Goal: Navigation & Orientation: Find specific page/section

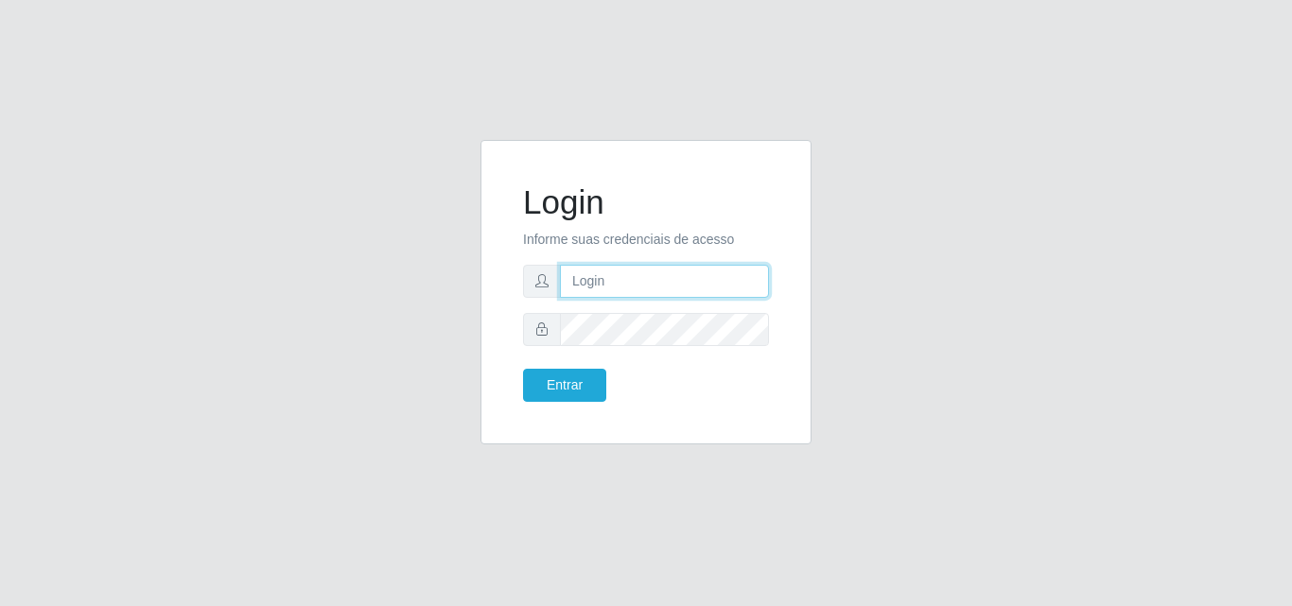
click at [690, 286] on input "text" at bounding box center [664, 281] width 209 height 33
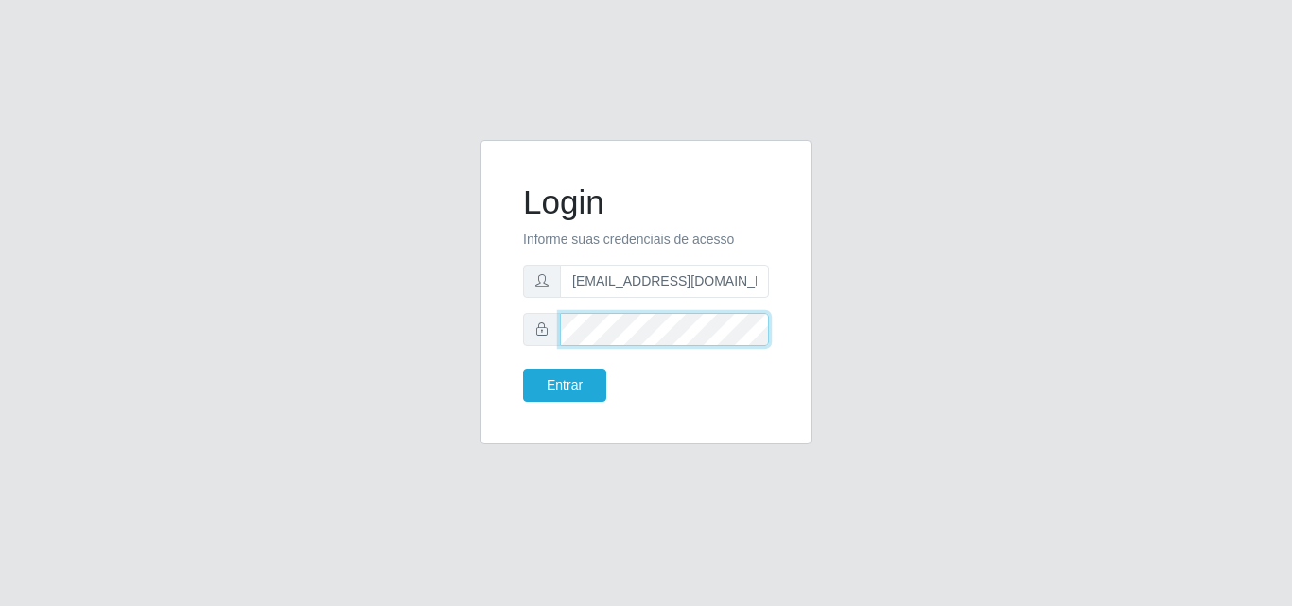
click at [523, 369] on button "Entrar" at bounding box center [564, 385] width 83 height 33
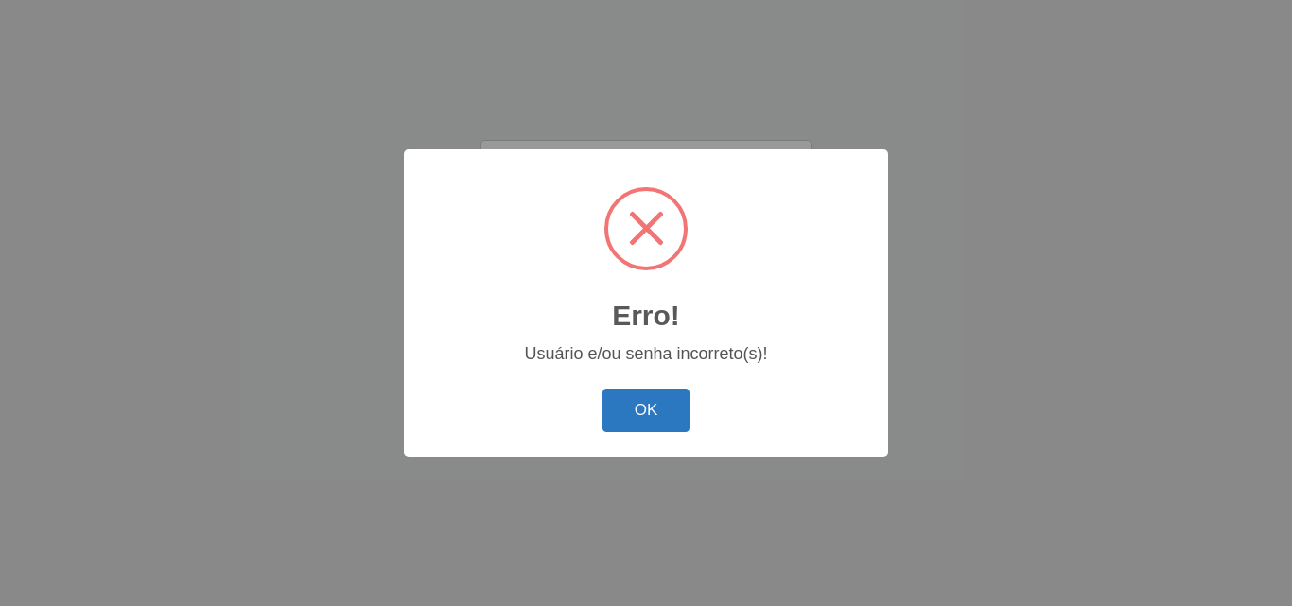
click at [637, 422] on button "OK" at bounding box center [646, 411] width 88 height 44
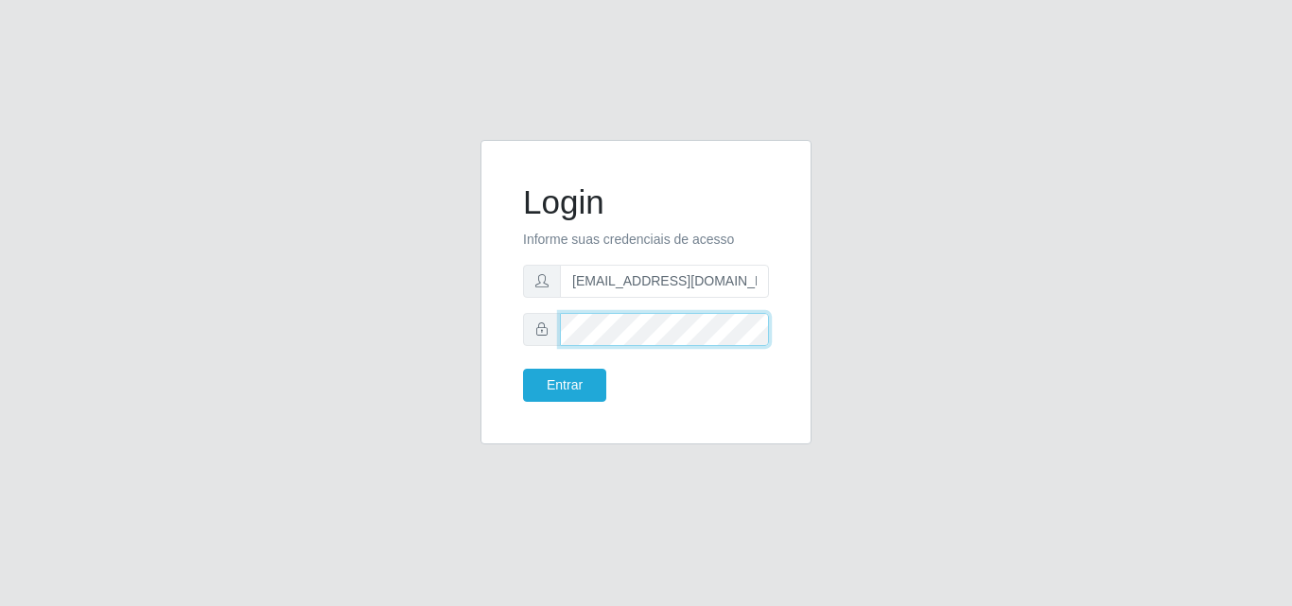
click at [523, 369] on button "Entrar" at bounding box center [564, 385] width 83 height 33
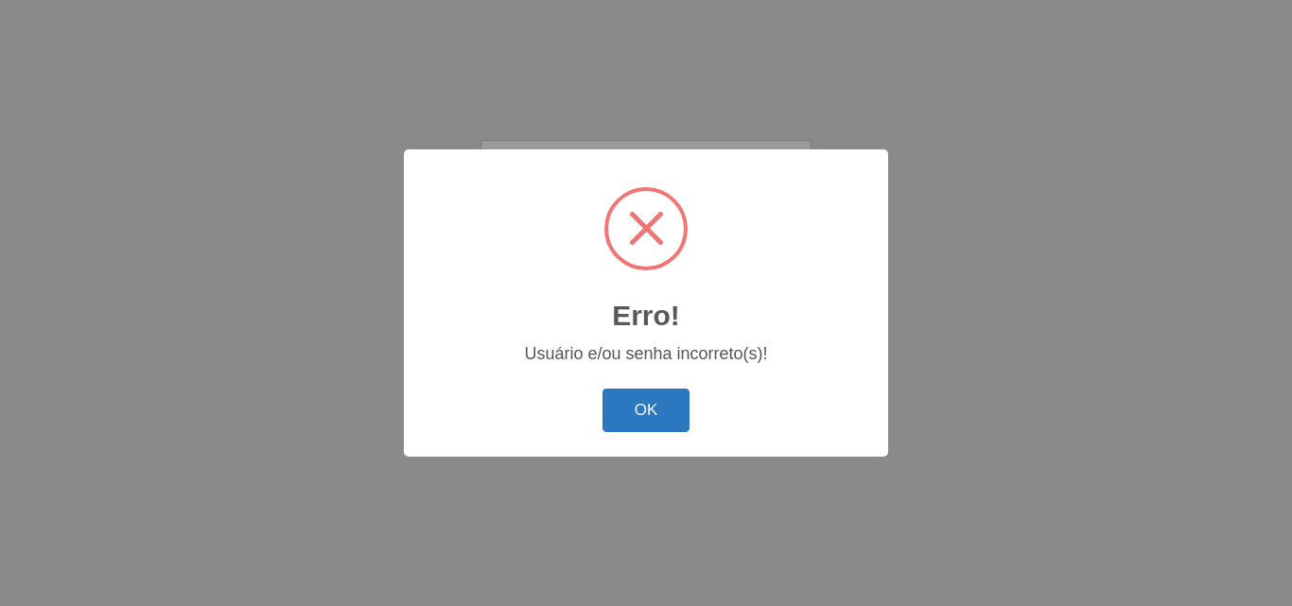
click at [629, 418] on button "OK" at bounding box center [646, 411] width 88 height 44
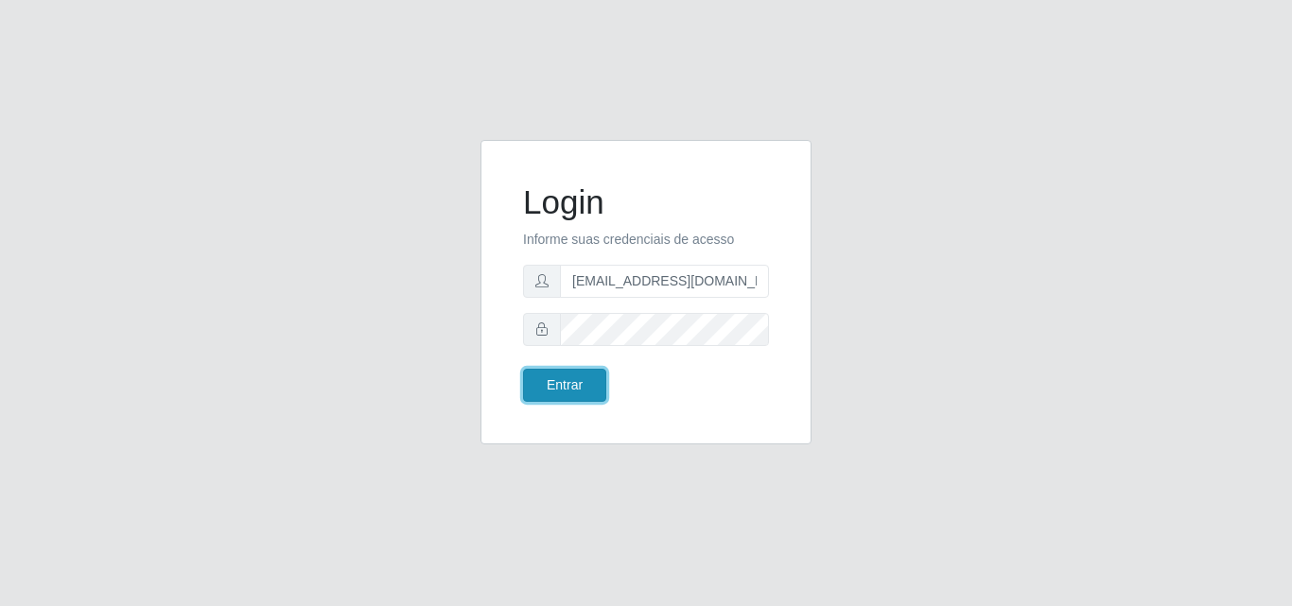
click at [556, 394] on button "Entrar" at bounding box center [564, 385] width 83 height 33
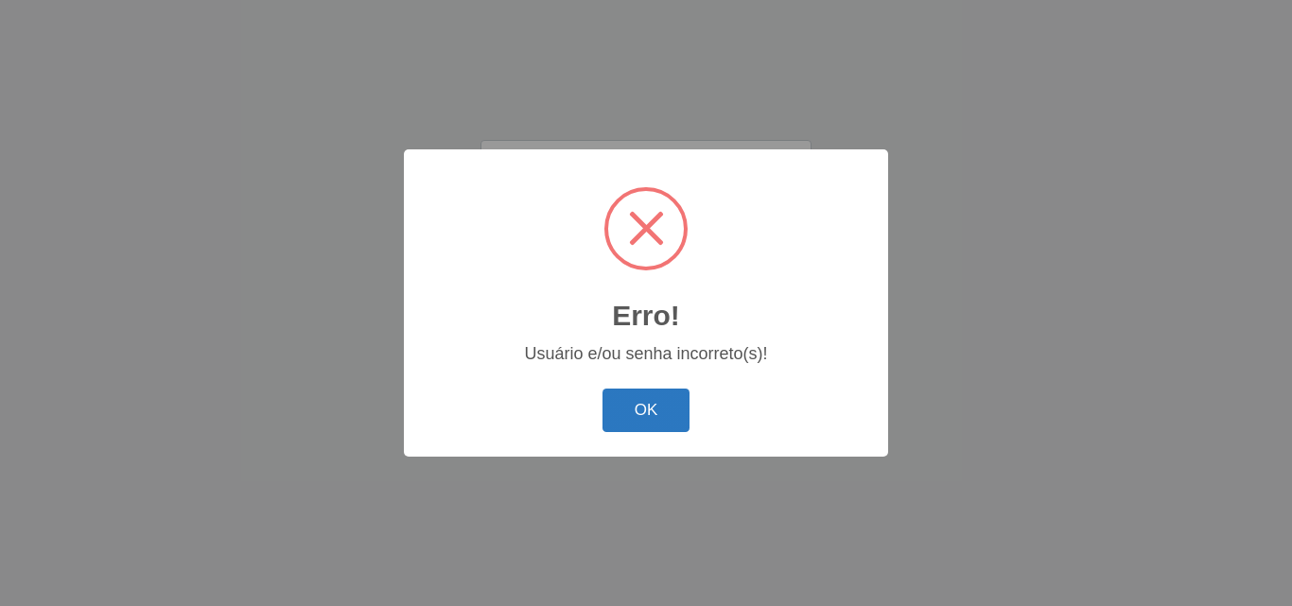
click at [639, 390] on button "OK" at bounding box center [646, 411] width 88 height 44
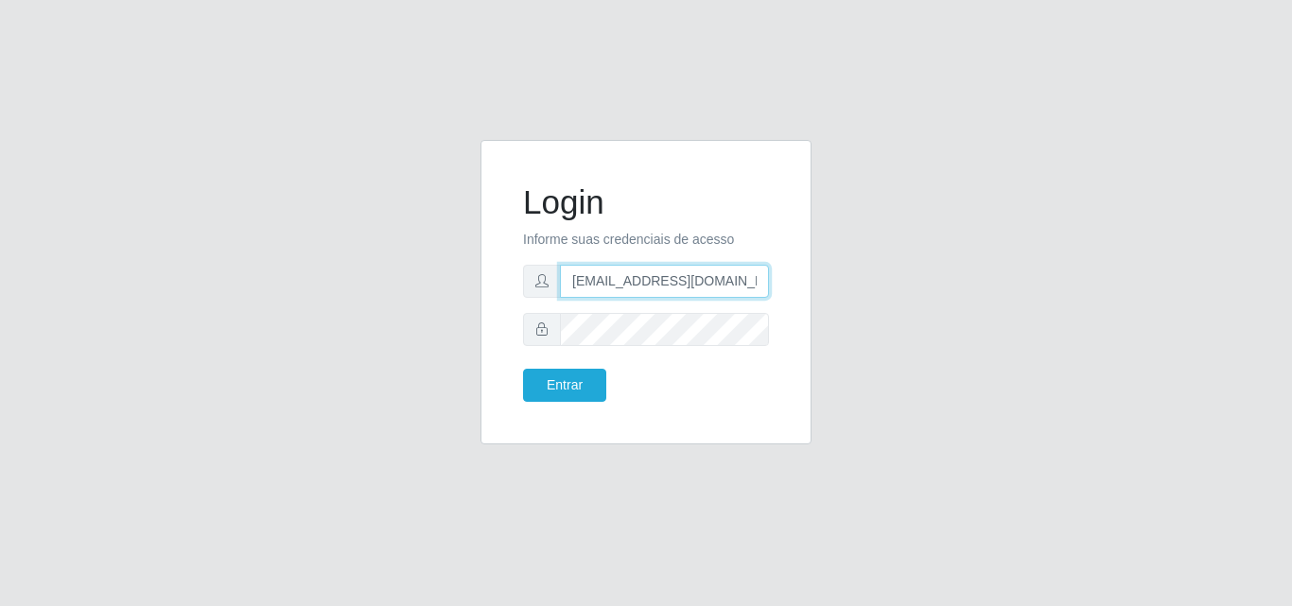
click at [720, 277] on input "[EMAIL_ADDRESS][DOMAIN_NAME]" at bounding box center [664, 281] width 209 height 33
click at [543, 279] on icon at bounding box center [541, 280] width 13 height 13
click at [635, 279] on input "[EMAIL_ADDRESS][DOMAIN_NAME]" at bounding box center [664, 281] width 209 height 33
type input "g"
click at [604, 279] on input "text" at bounding box center [664, 281] width 209 height 33
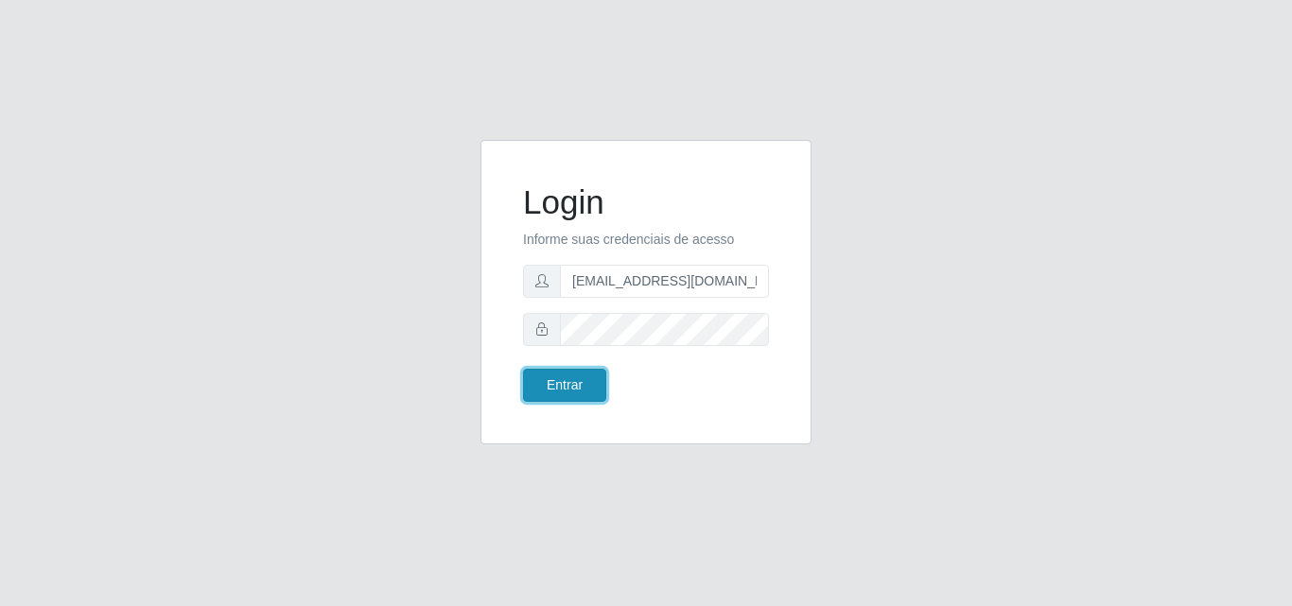
click at [579, 382] on button "Entrar" at bounding box center [564, 385] width 83 height 33
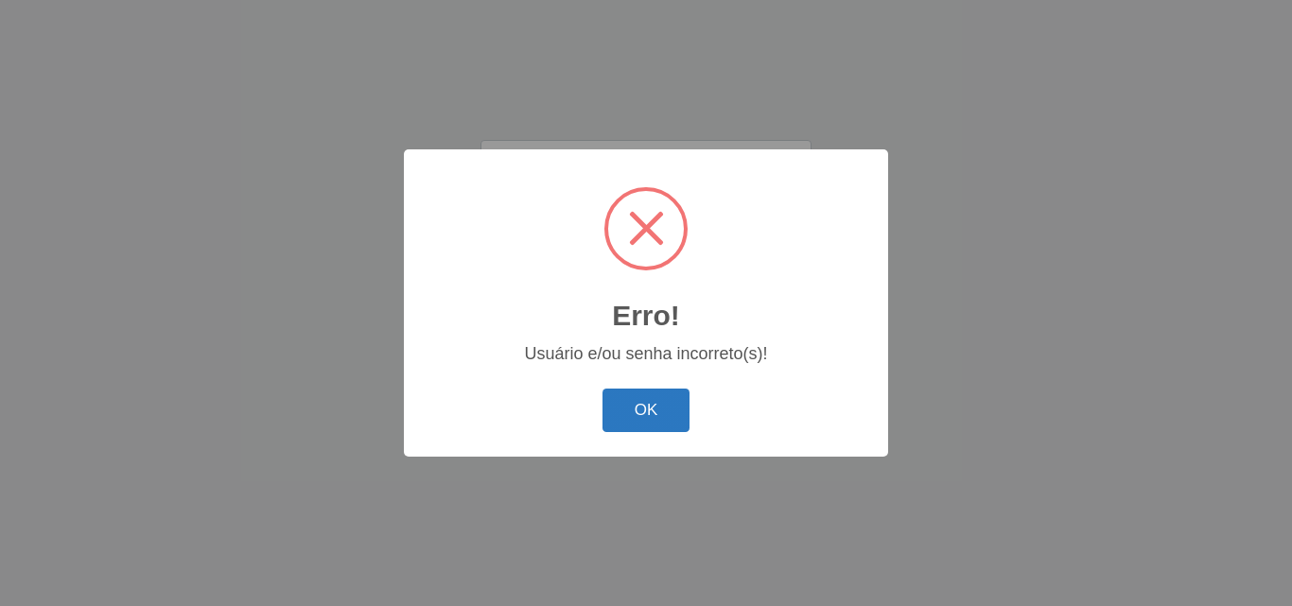
click at [635, 409] on button "OK" at bounding box center [646, 411] width 88 height 44
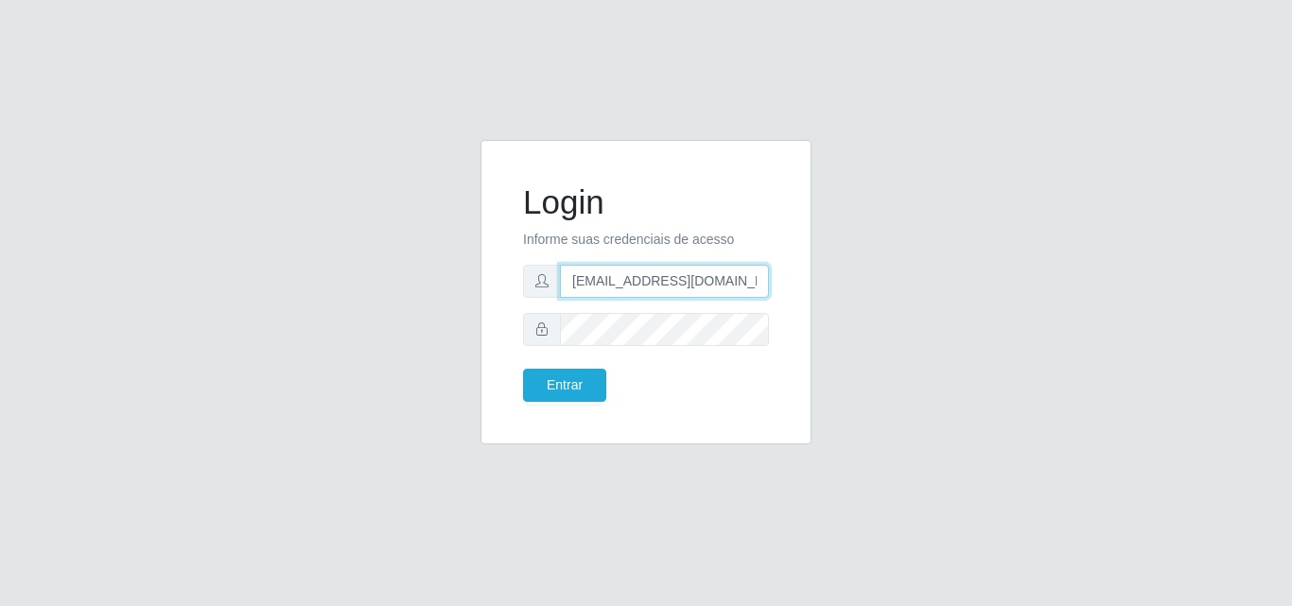
click at [765, 278] on input "[EMAIL_ADDRESS][DOMAIN_NAME]" at bounding box center [664, 281] width 209 height 33
click at [746, 285] on input "[EMAIL_ADDRESS][DOMAIN_NAME]" at bounding box center [664, 281] width 209 height 33
type input "gerencia.prazeres@arcomix"
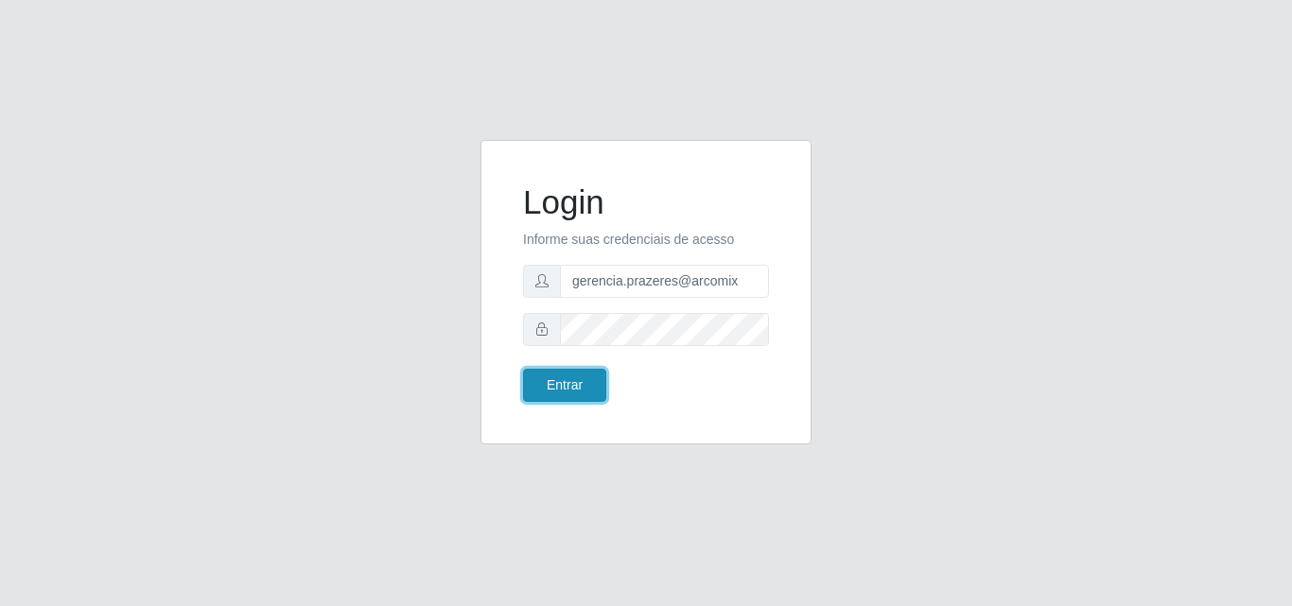
click at [537, 380] on button "Entrar" at bounding box center [564, 385] width 83 height 33
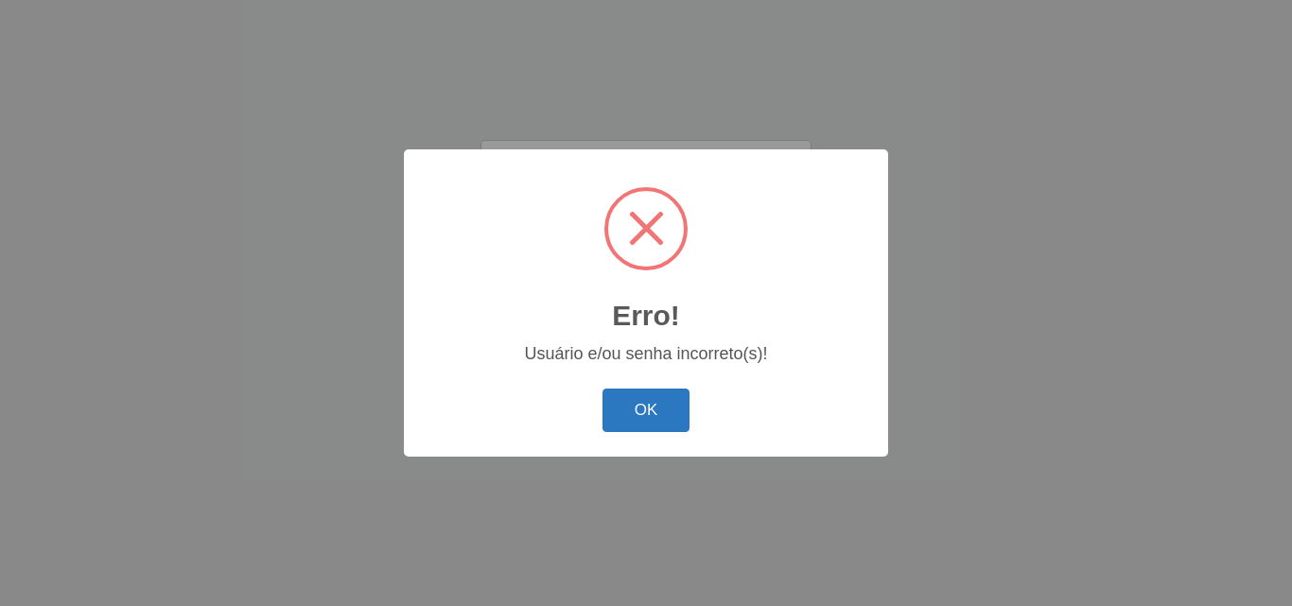
click at [635, 418] on button "OK" at bounding box center [646, 411] width 88 height 44
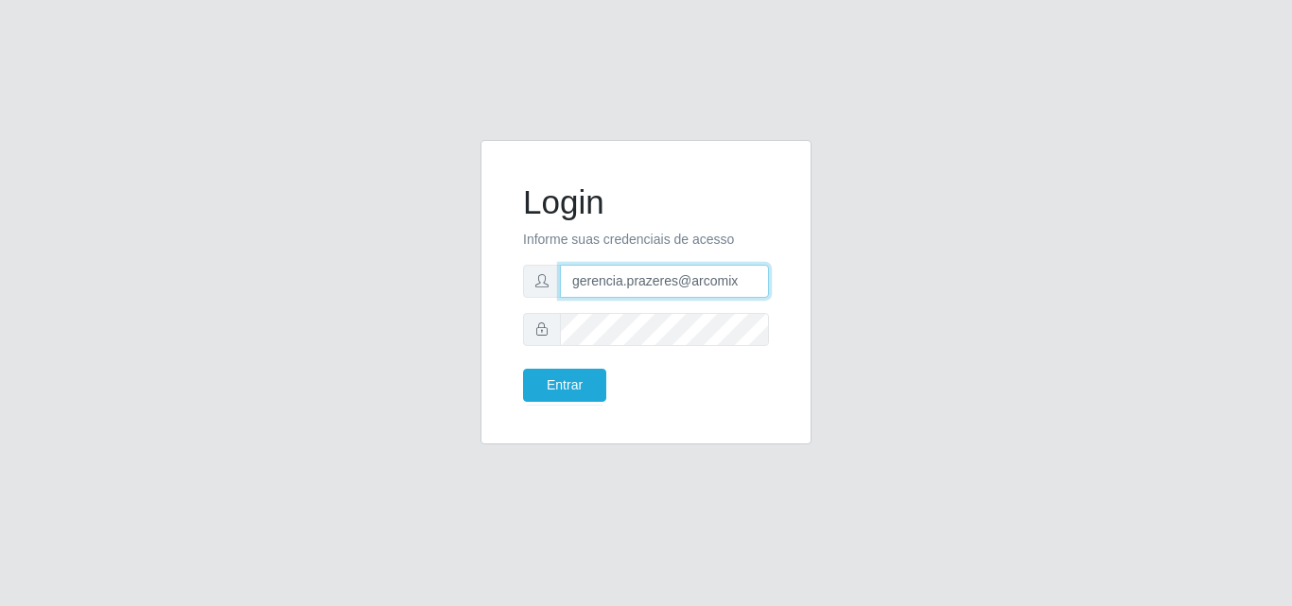
click at [747, 284] on input "gerencia.prazeres@arcomix" at bounding box center [664, 281] width 209 height 33
click at [523, 369] on button "Entrar" at bounding box center [564, 385] width 83 height 33
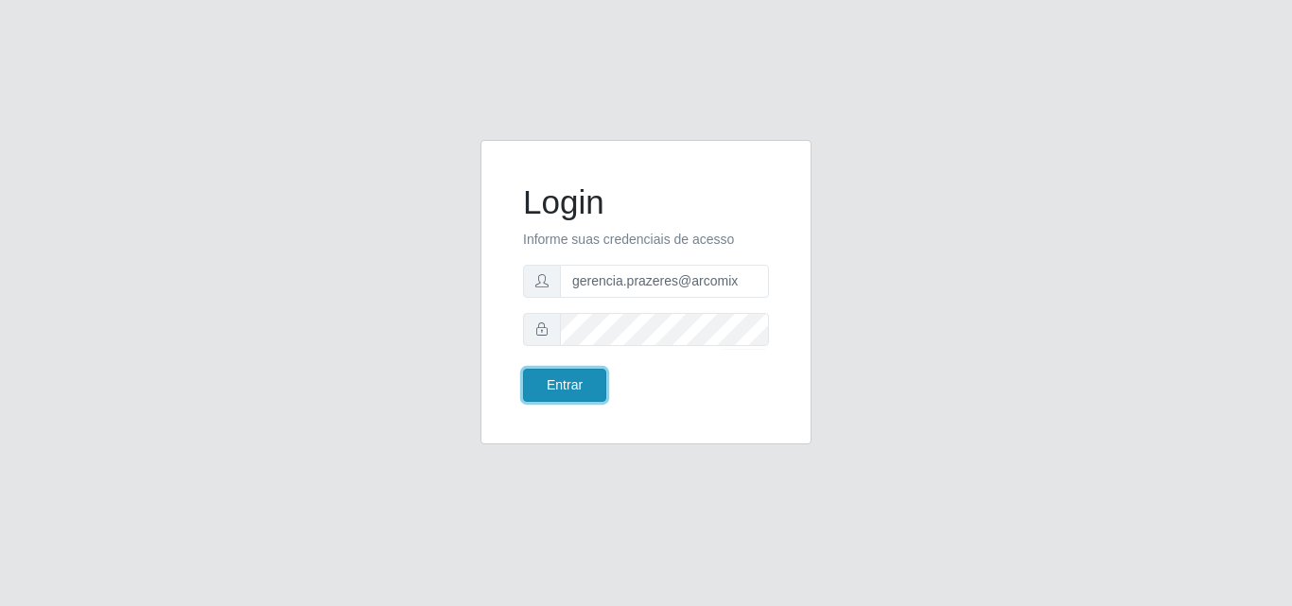
click at [572, 393] on button "Entrar" at bounding box center [564, 385] width 83 height 33
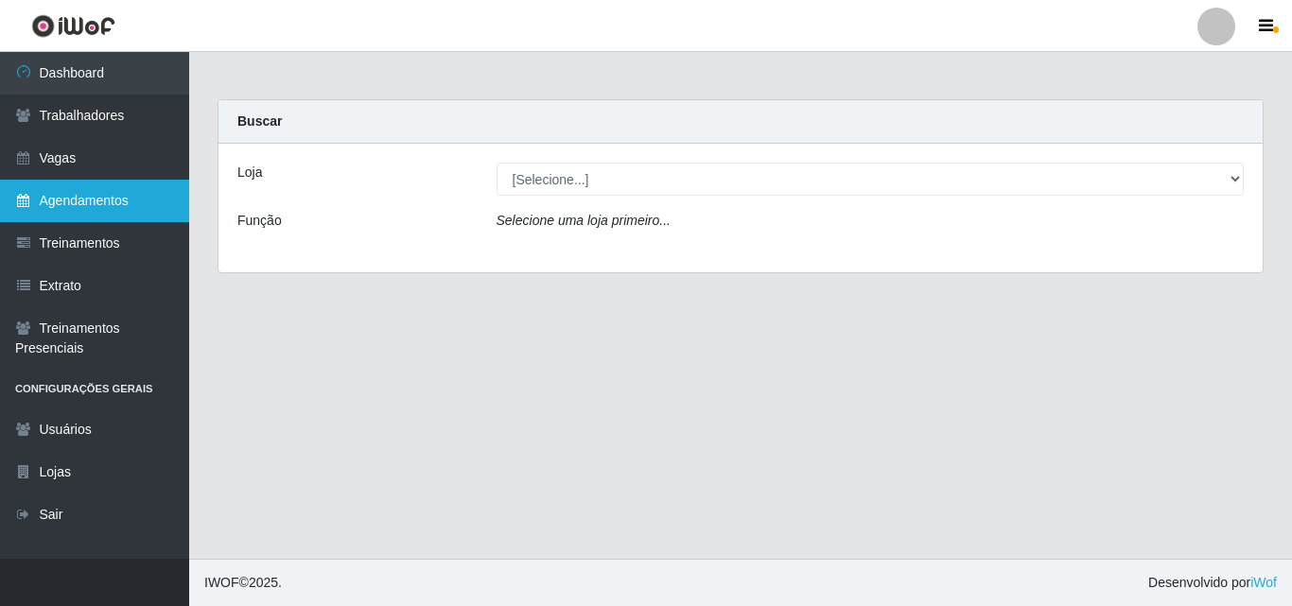
click at [92, 209] on link "Agendamentos" at bounding box center [94, 201] width 189 height 43
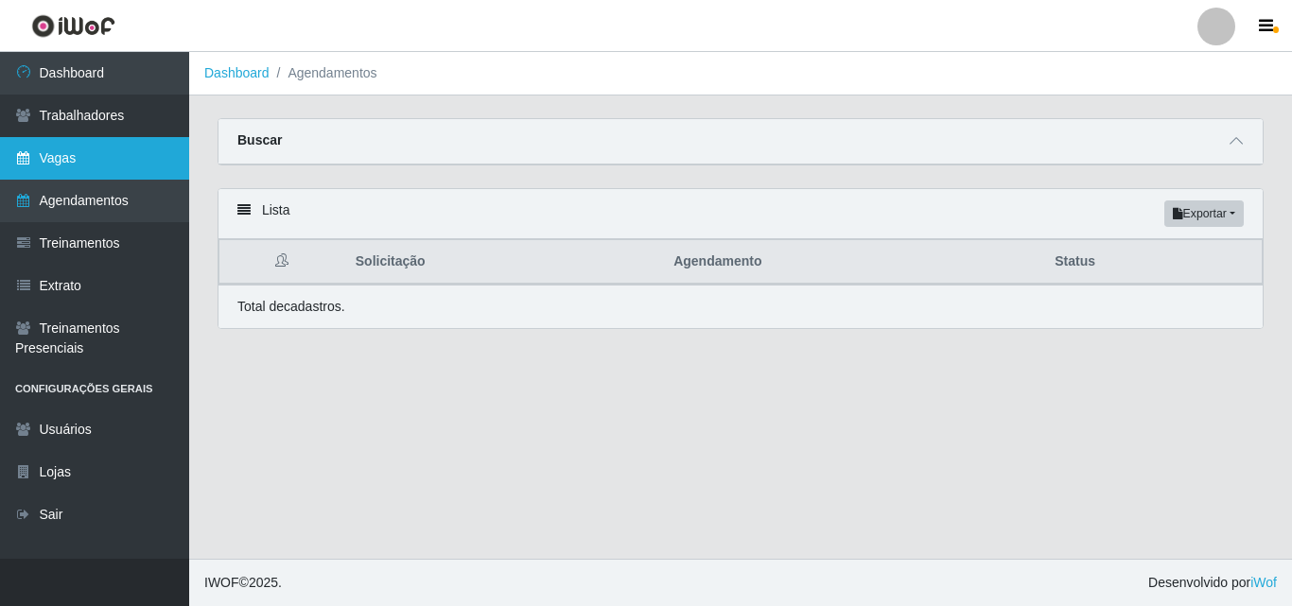
click at [58, 147] on link "Vagas" at bounding box center [94, 158] width 189 height 43
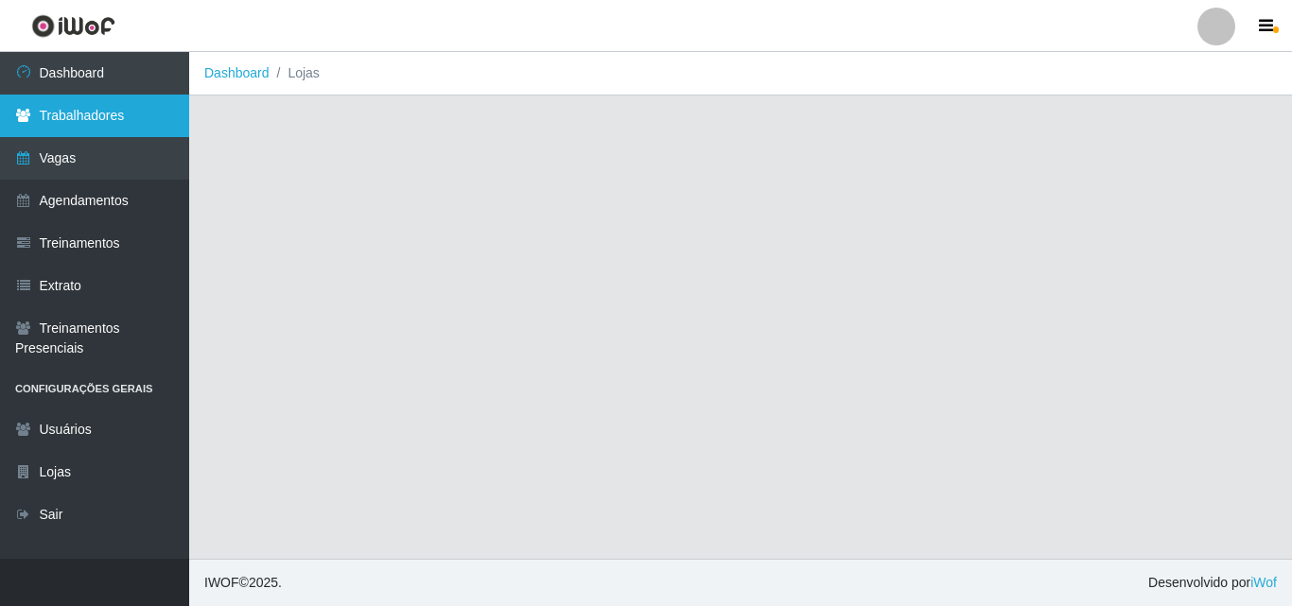
click at [67, 127] on link "Trabalhadores" at bounding box center [94, 116] width 189 height 43
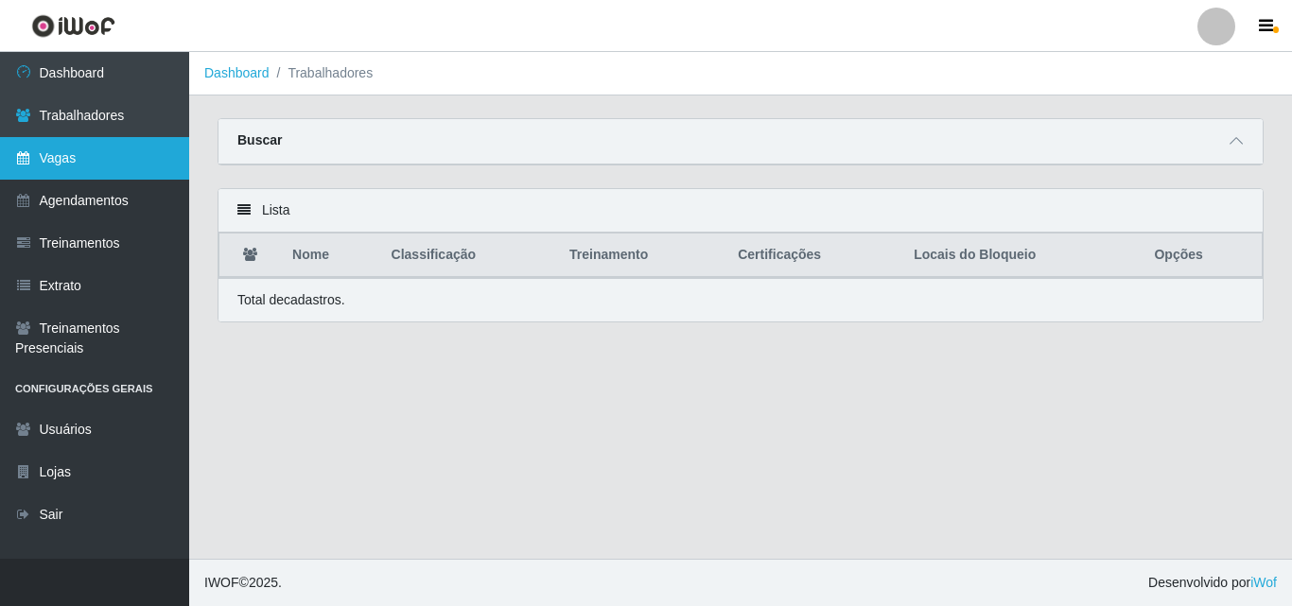
click at [114, 162] on link "Vagas" at bounding box center [94, 158] width 189 height 43
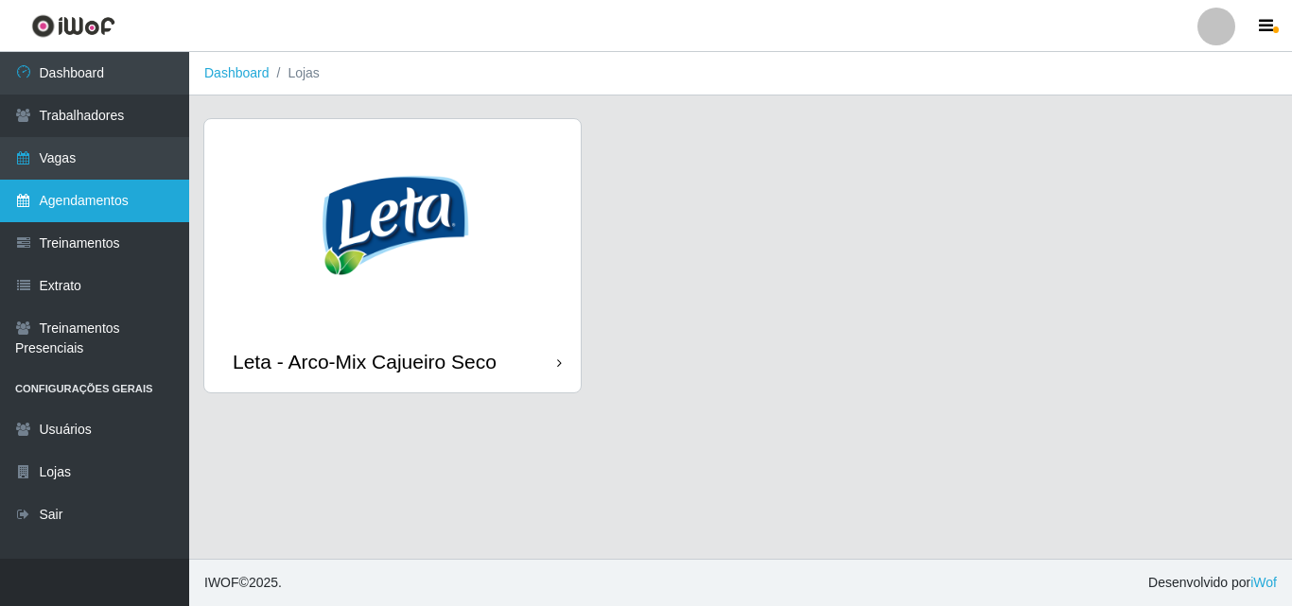
click at [95, 202] on link "Agendamentos" at bounding box center [94, 201] width 189 height 43
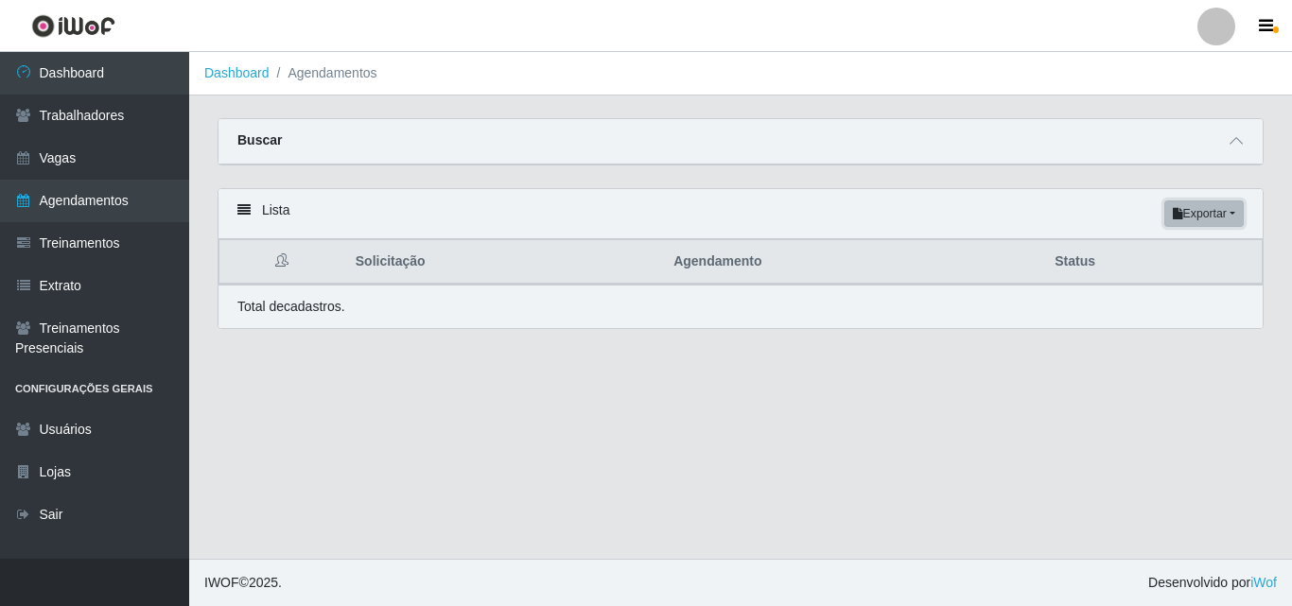
click at [1190, 215] on button "Exportar" at bounding box center [1203, 213] width 79 height 26
click at [525, 386] on main "Dashboard Agendamentos Carregando... Buscar Início em [GEOGRAPHIC_DATA] em Stat…" at bounding box center [740, 305] width 1103 height 507
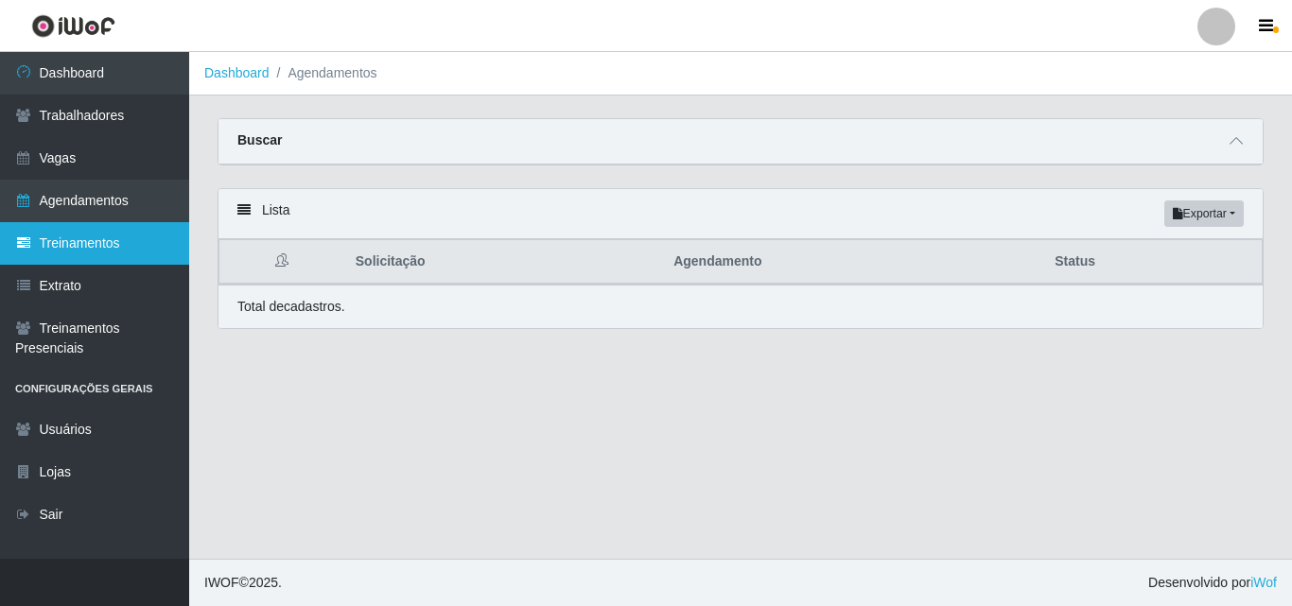
click at [98, 248] on link "Treinamentos" at bounding box center [94, 243] width 189 height 43
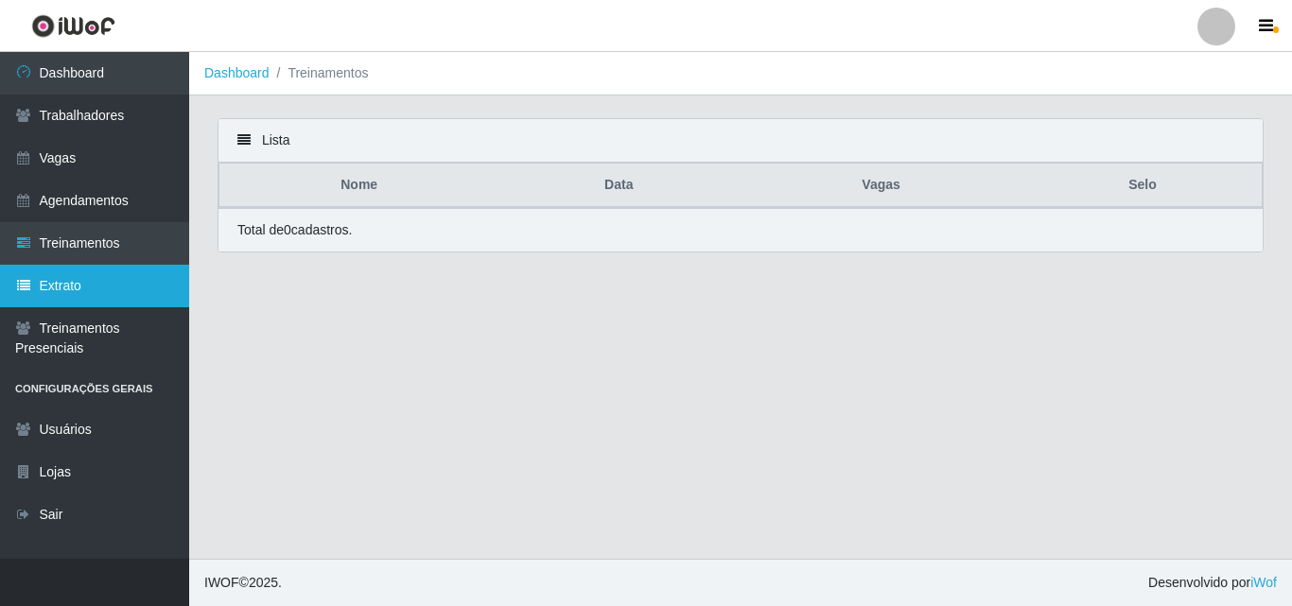
click at [96, 276] on link "Extrato" at bounding box center [94, 286] width 189 height 43
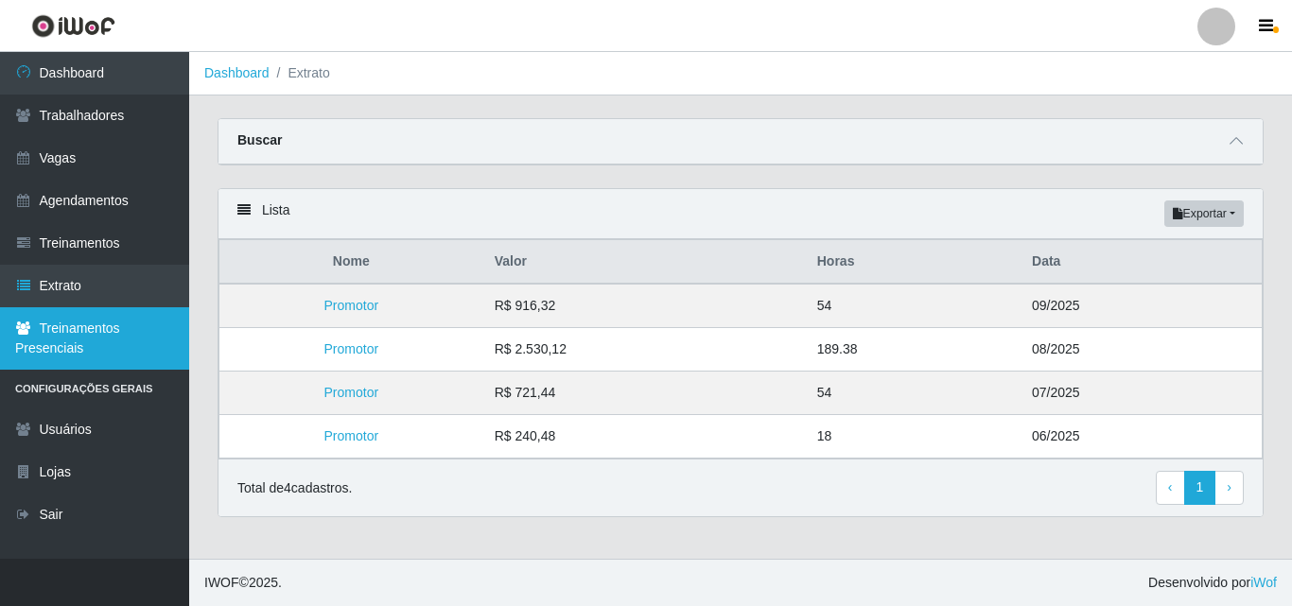
click at [93, 334] on link "Treinamentos Presenciais" at bounding box center [94, 338] width 189 height 62
